Goal: Task Accomplishment & Management: Use online tool/utility

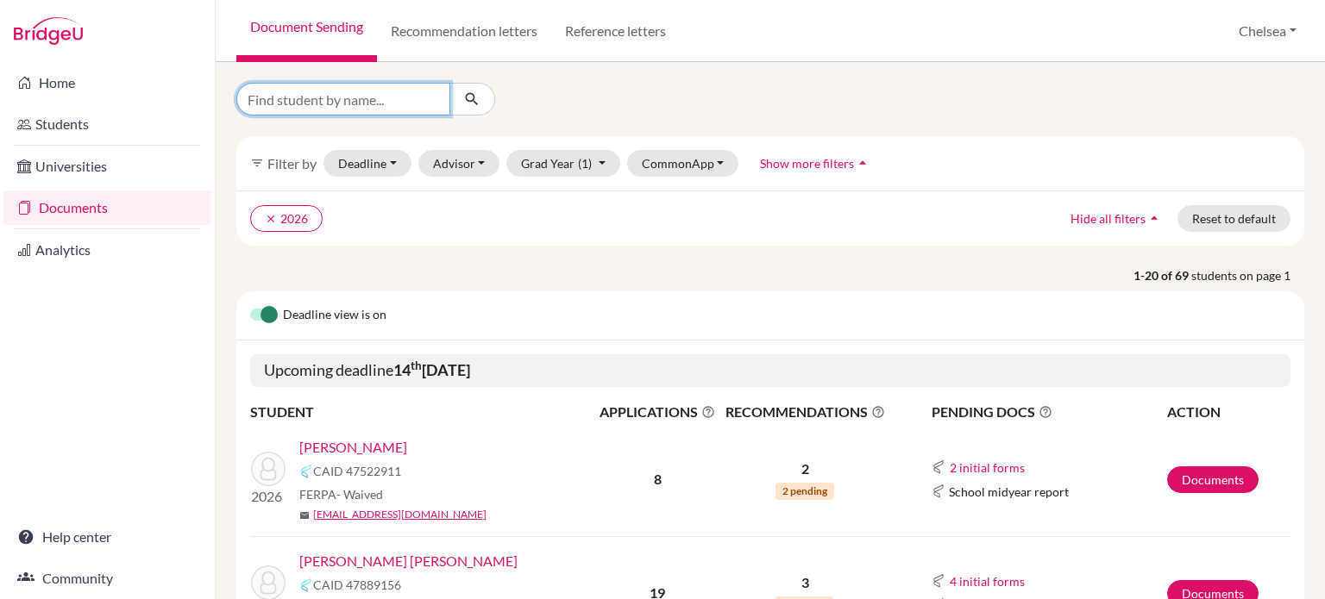
click at [325, 108] on input "Find student by name..." at bounding box center [343, 99] width 214 height 33
type input "ziyi"
click at [466, 103] on icon "submit" at bounding box center [471, 99] width 17 height 17
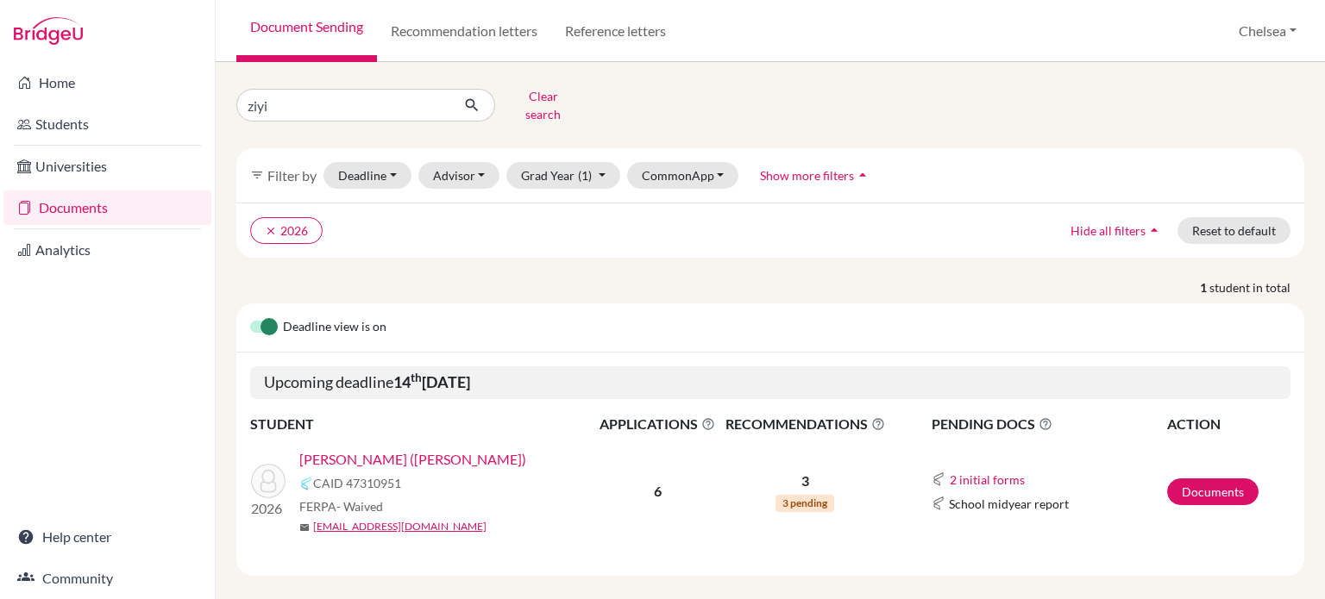
click at [334, 449] on link "Liang, Ziyi (Ana)" at bounding box center [412, 459] width 227 height 21
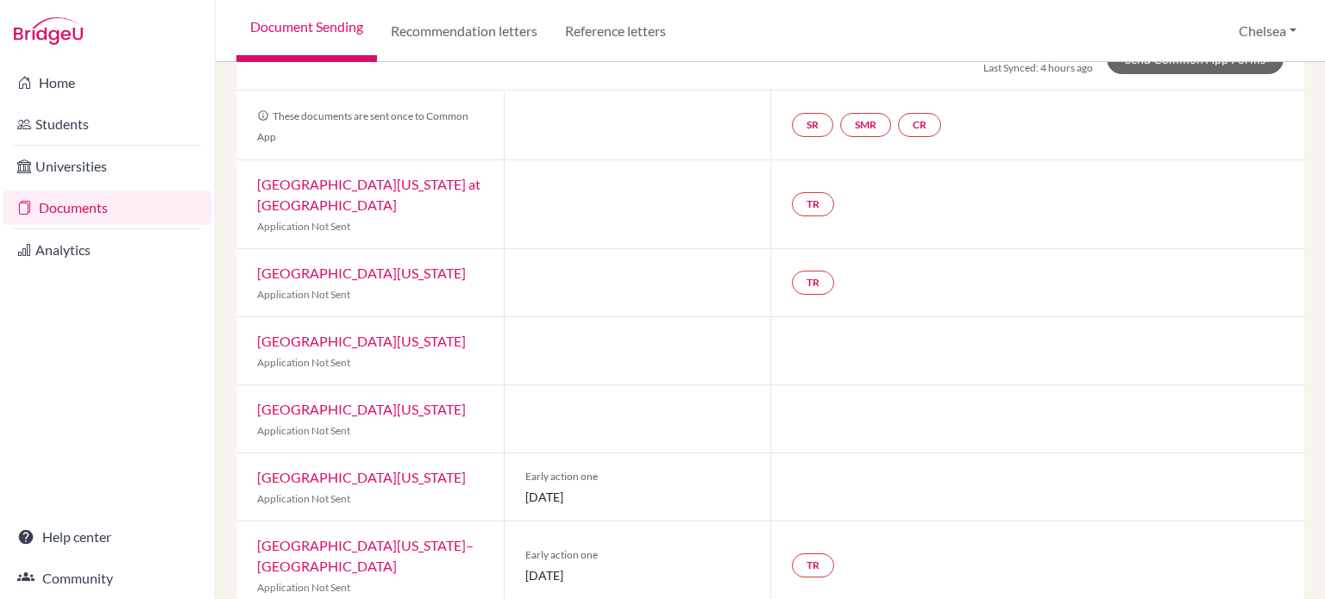
scroll to position [151, 0]
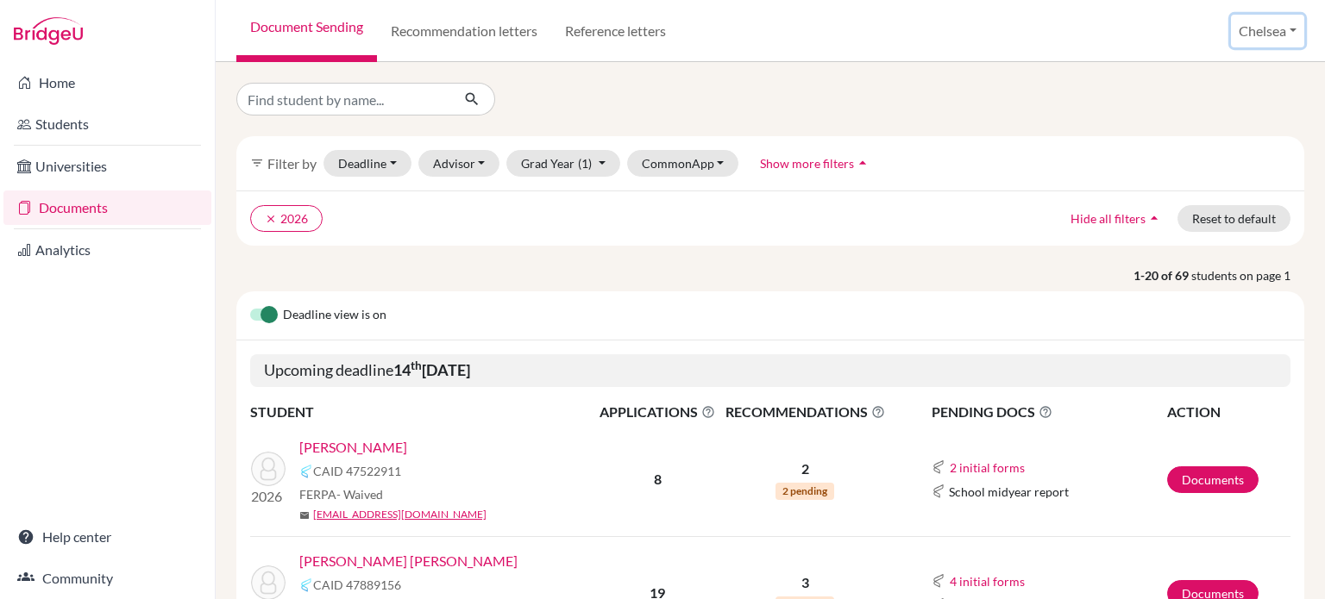
drag, startPoint x: 1303, startPoint y: 39, endPoint x: 1288, endPoint y: 41, distance: 14.8
click at [1303, 39] on button "Chelsea" at bounding box center [1267, 31] width 73 height 33
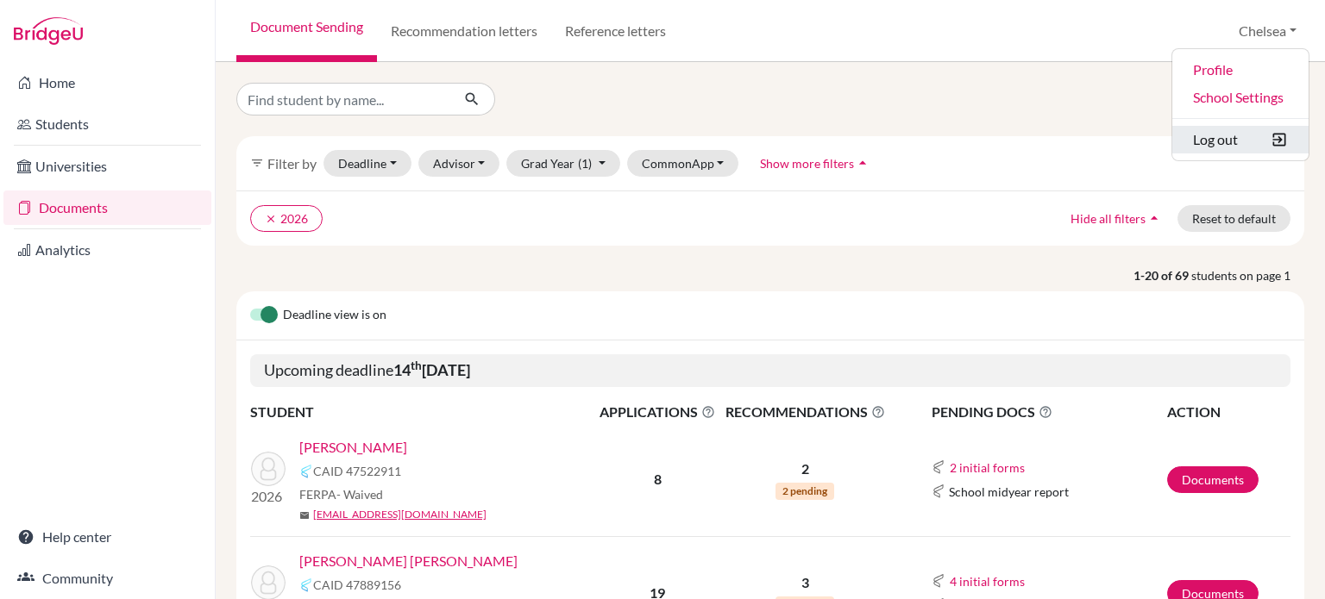
click at [1218, 140] on button "Log out" at bounding box center [1240, 140] width 136 height 28
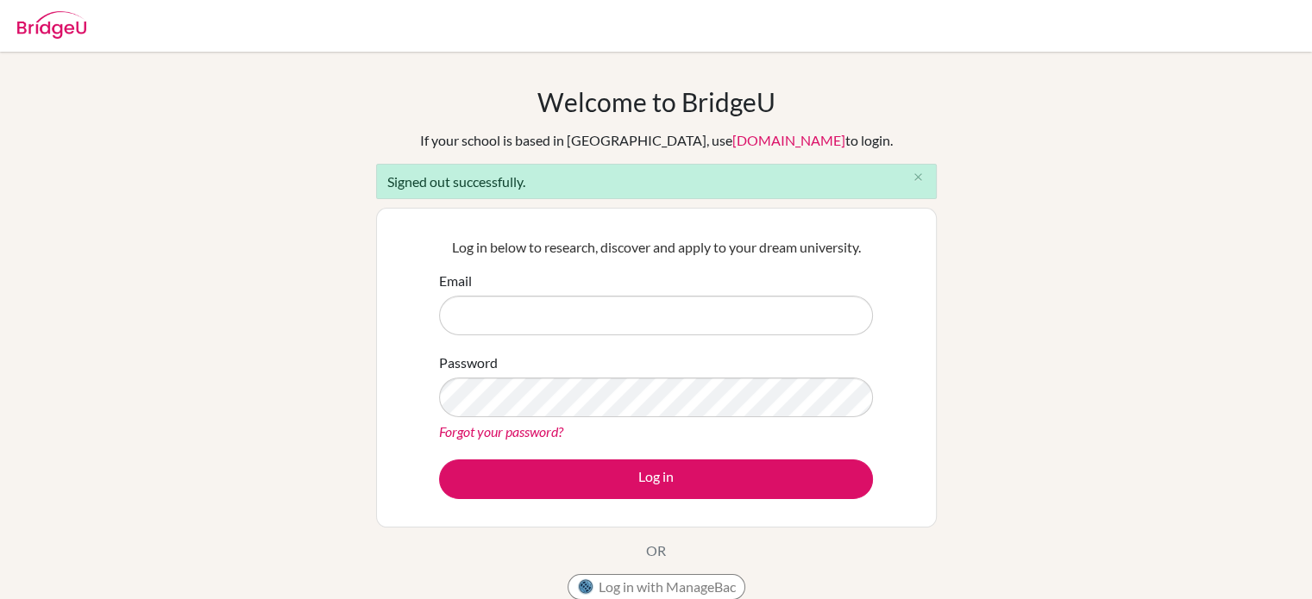
click at [51, 30] on img at bounding box center [51, 25] width 69 height 28
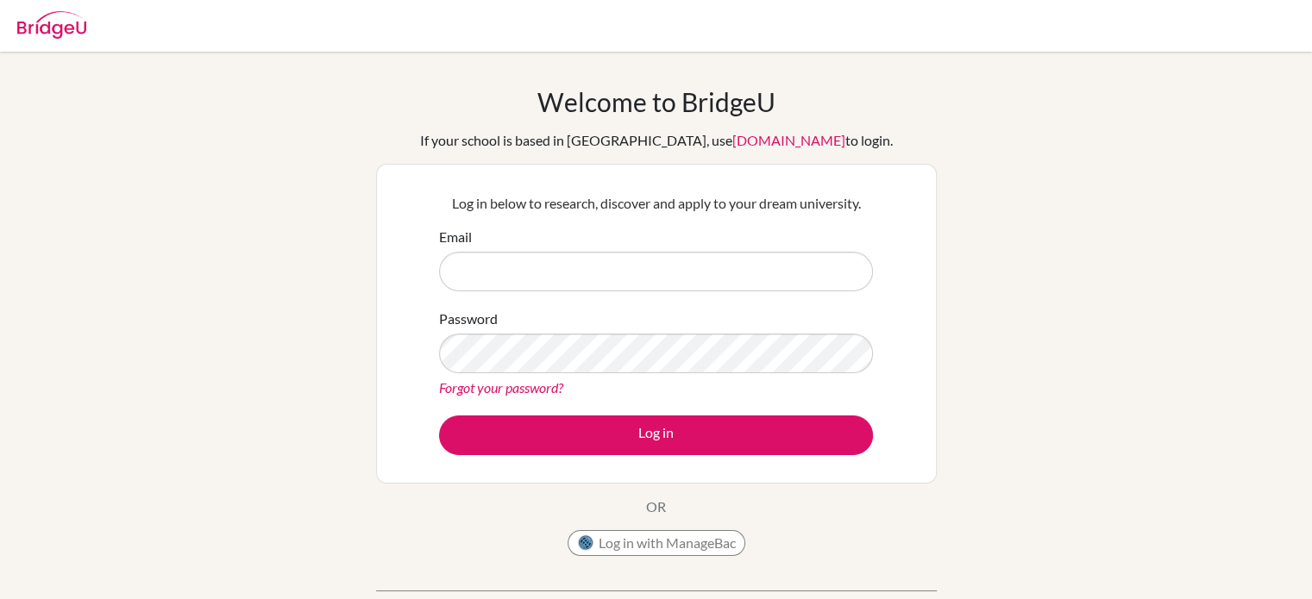
click at [968, 172] on div "Welcome to [GEOGRAPHIC_DATA] If your school is based in [GEOGRAPHIC_DATA], use …" at bounding box center [656, 368] width 1312 height 564
